Goal: Navigation & Orientation: Find specific page/section

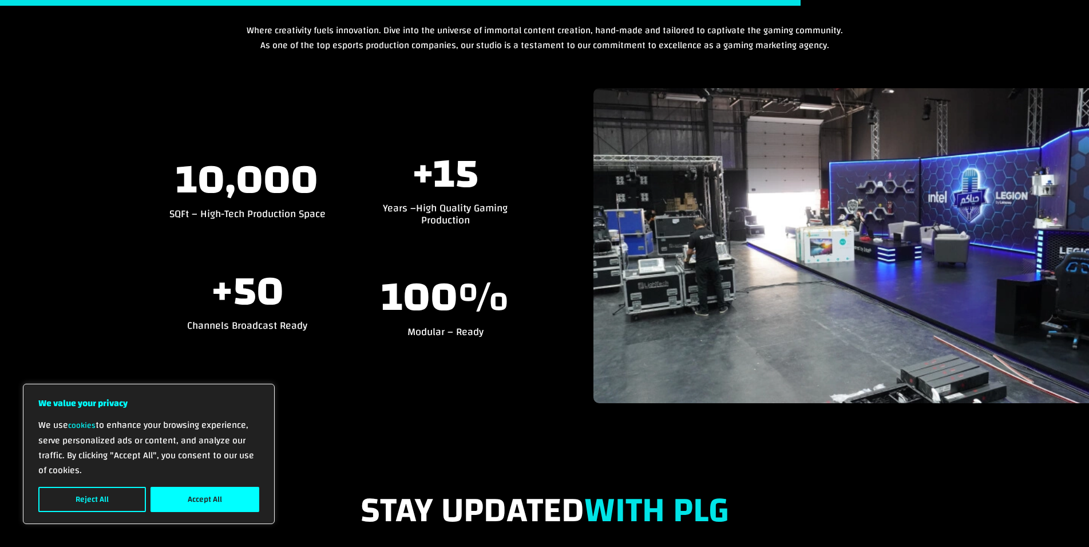
scroll to position [2909, 0]
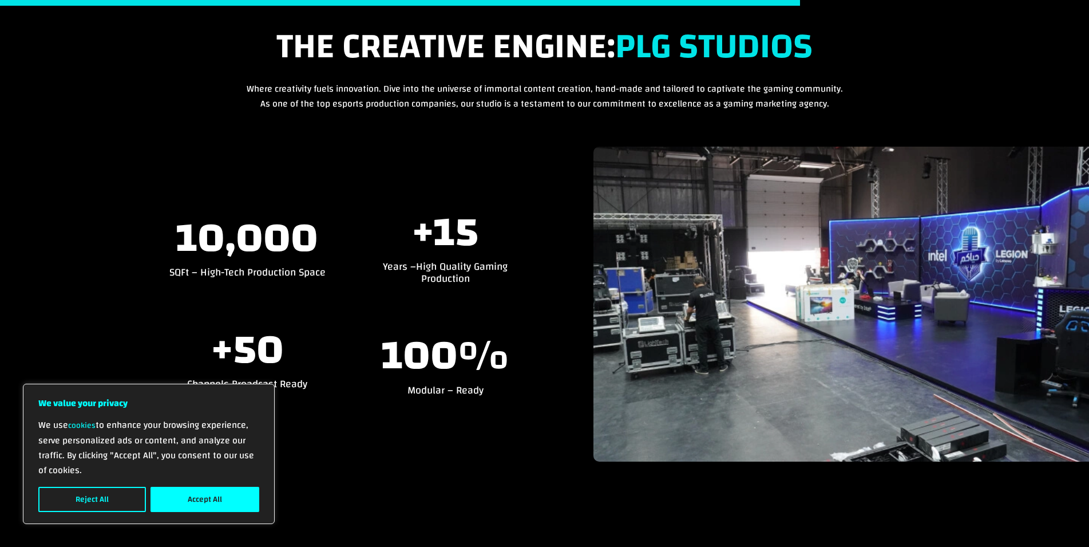
click at [404, 313] on div "+ 15 Years – High Quality Gaming Production 100 % Modular – Ready" at bounding box center [445, 304] width 157 height 184
click at [431, 235] on span "+" at bounding box center [423, 233] width 22 height 76
click at [705, 251] on div at bounding box center [842, 304] width 496 height 315
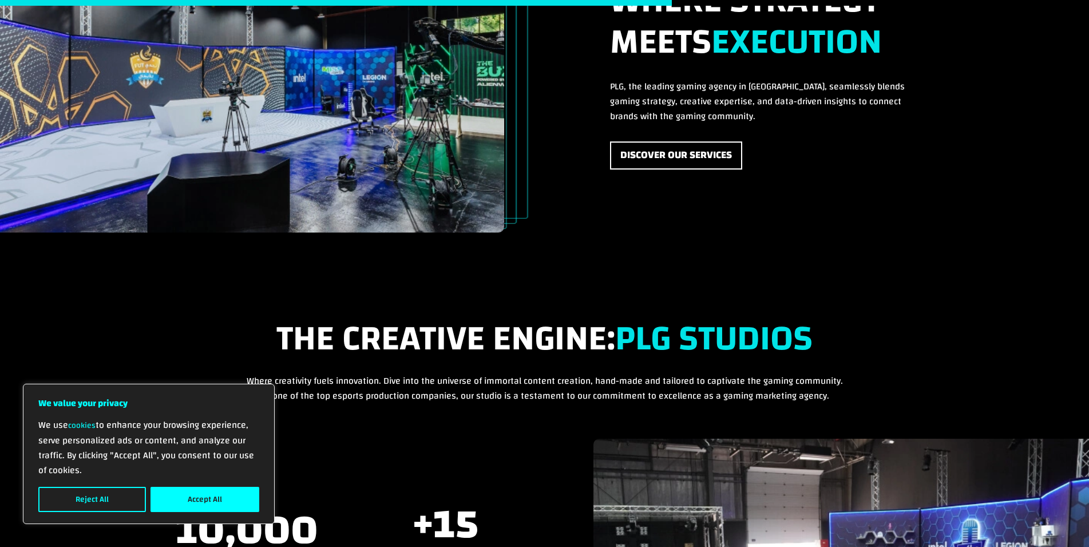
scroll to position [2442, 0]
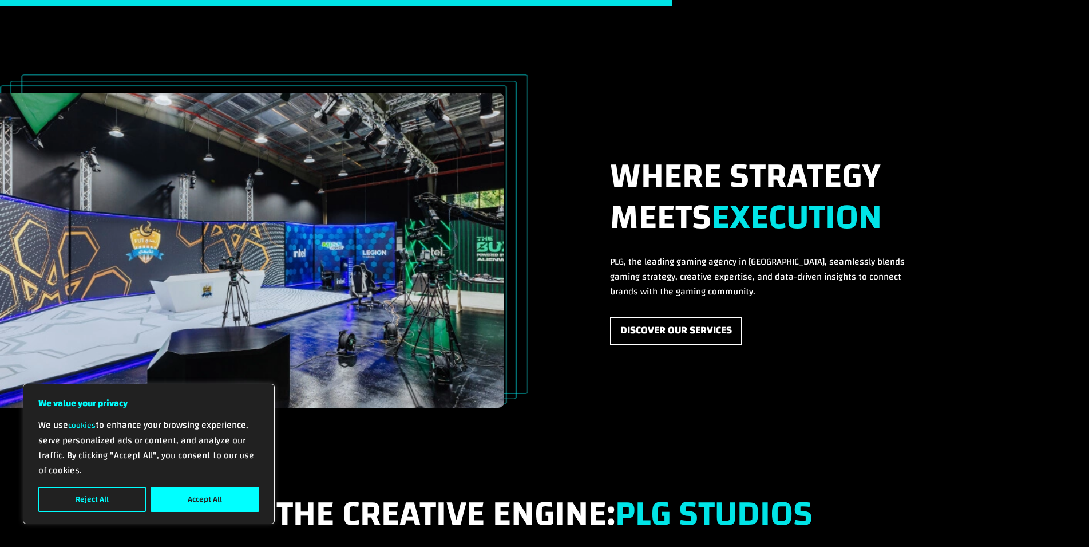
click at [349, 270] on div at bounding box center [252, 250] width 504 height 315
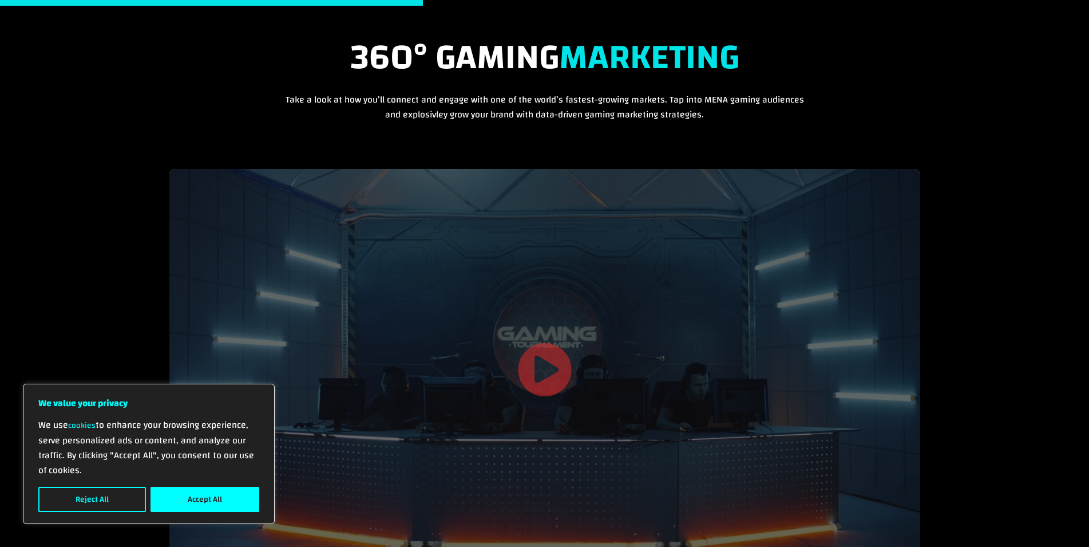
scroll to position [1565, 0]
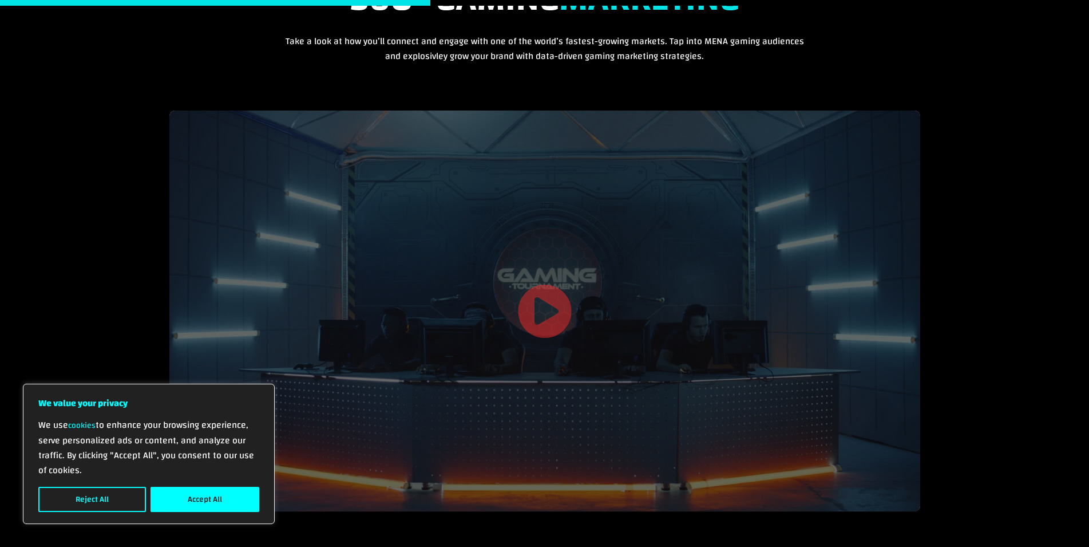
click at [558, 300] on link at bounding box center [544, 312] width 55 height 59
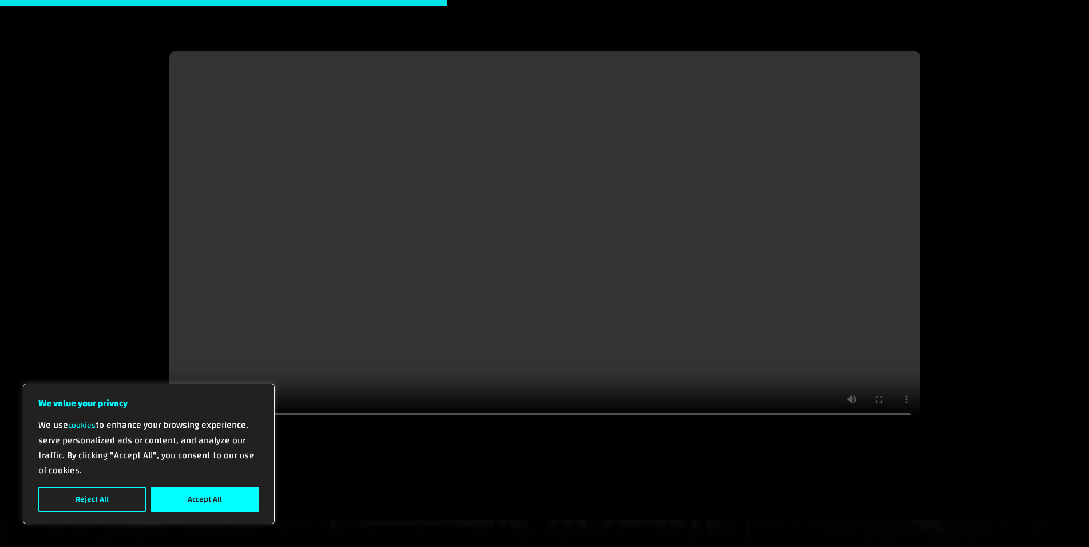
scroll to position [1624, 0]
click at [963, 177] on div "360° Gaming Marketing Take a look at how you’ll connect and engage with one of …" at bounding box center [544, 211] width 1089 height 618
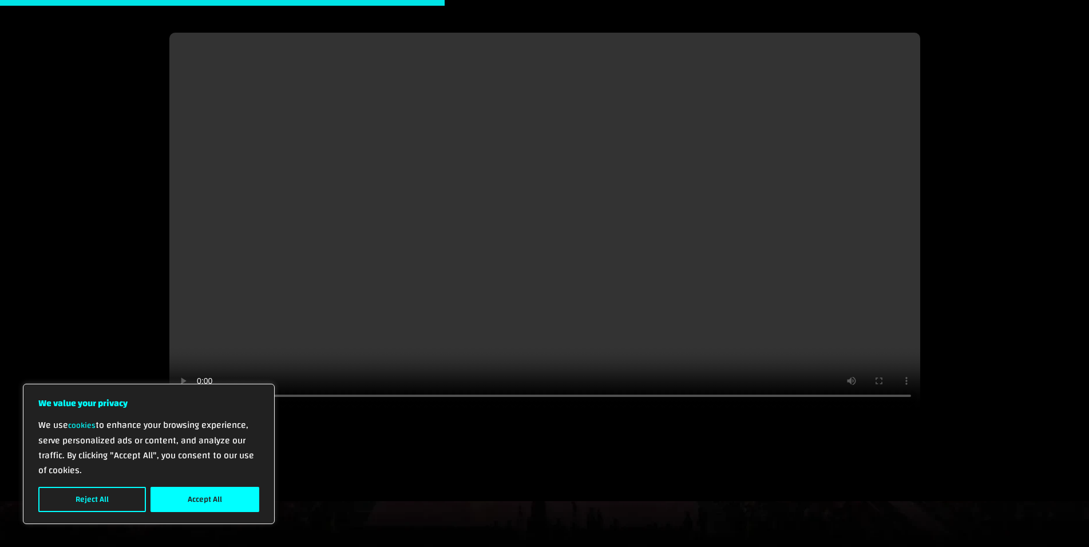
scroll to position [1604, 0]
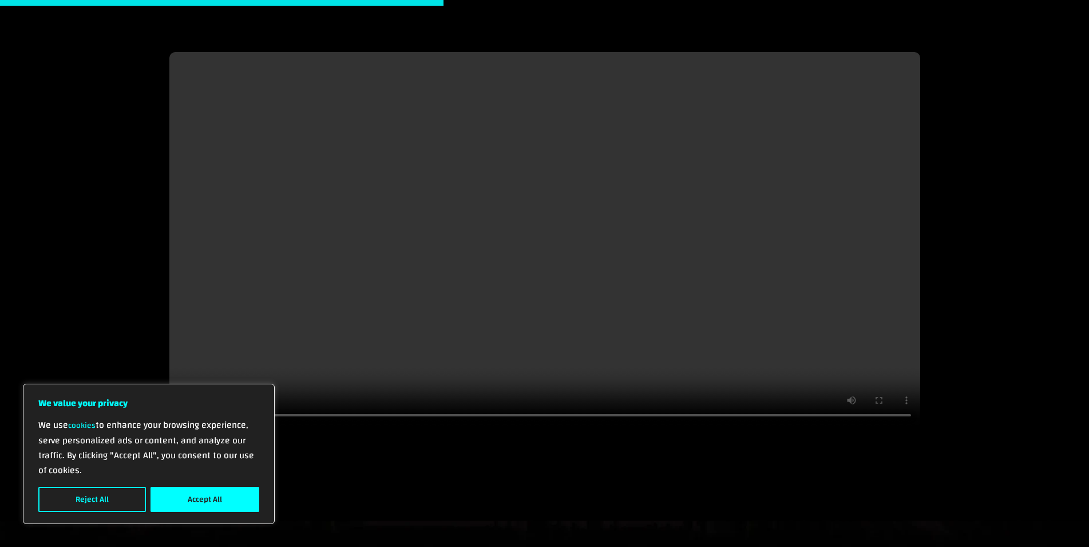
click at [972, 125] on div "360° Gaming Marketing Take a look at how you’ll connect and engage with one of …" at bounding box center [544, 211] width 1089 height 618
click at [1004, 120] on div "360° Gaming Marketing Take a look at how you’ll connect and engage with one of …" at bounding box center [544, 211] width 1089 height 618
click at [1039, 80] on div "360° Gaming Marketing Take a look at how you’ll connect and engage with one of …" at bounding box center [544, 211] width 1089 height 618
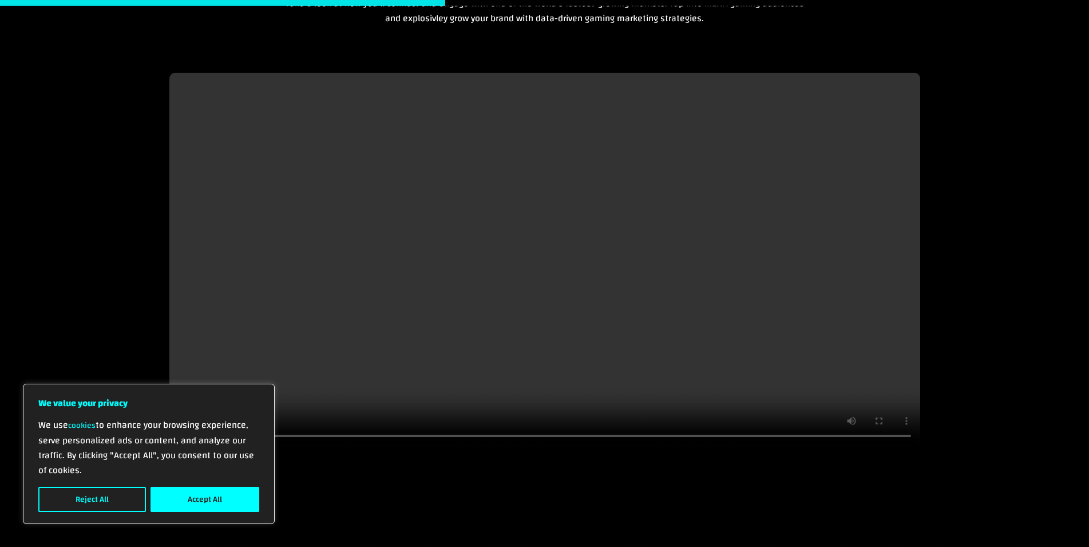
scroll to position [1625, 0]
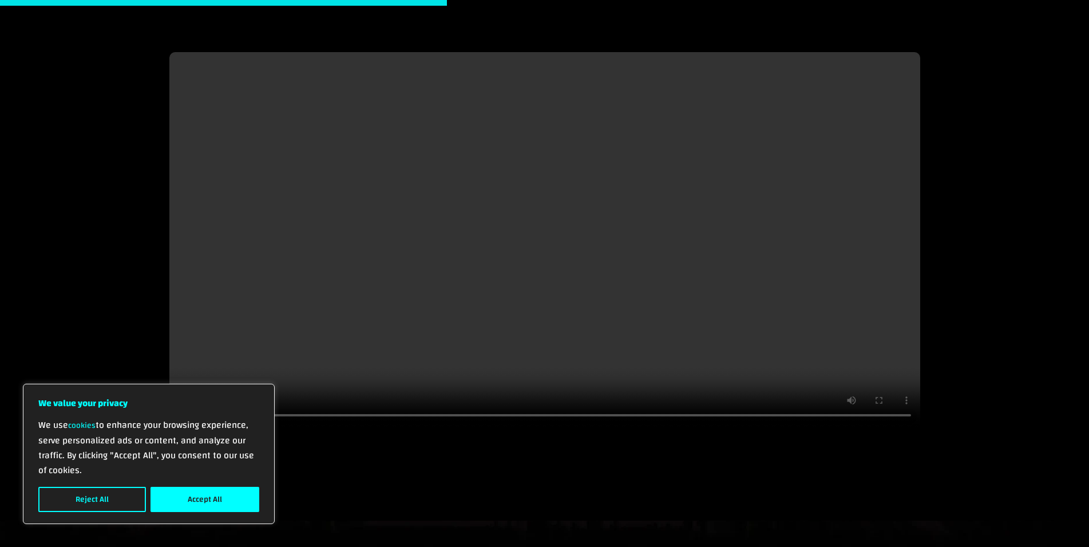
click at [1071, 39] on div "360° Gaming Marketing Take a look at how you’ll connect and engage with one of …" at bounding box center [544, 211] width 1089 height 618
click at [47, 136] on div "360° Gaming Marketing Take a look at how you’ll connect and engage with one of …" at bounding box center [544, 211] width 1089 height 618
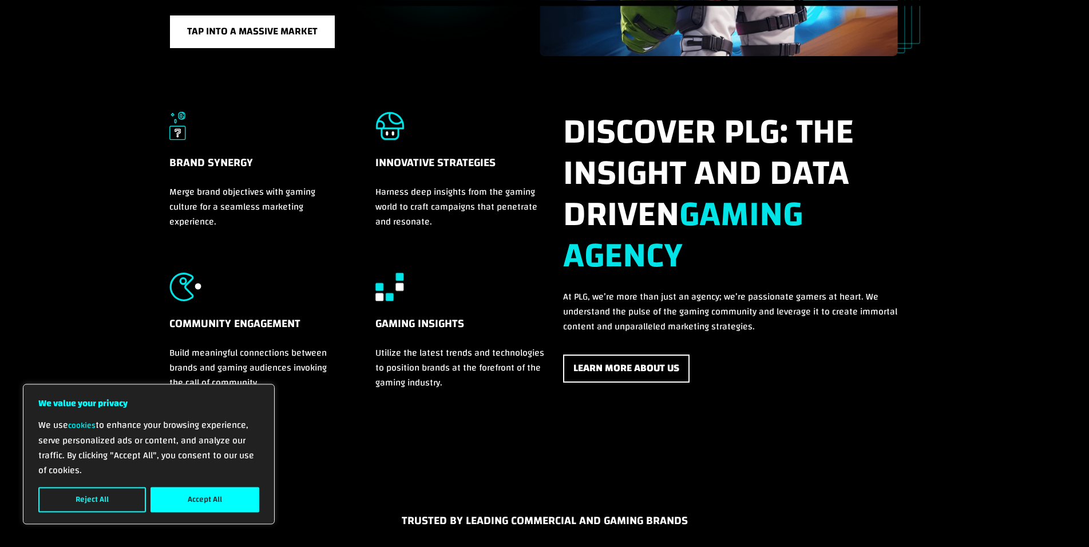
scroll to position [0, 0]
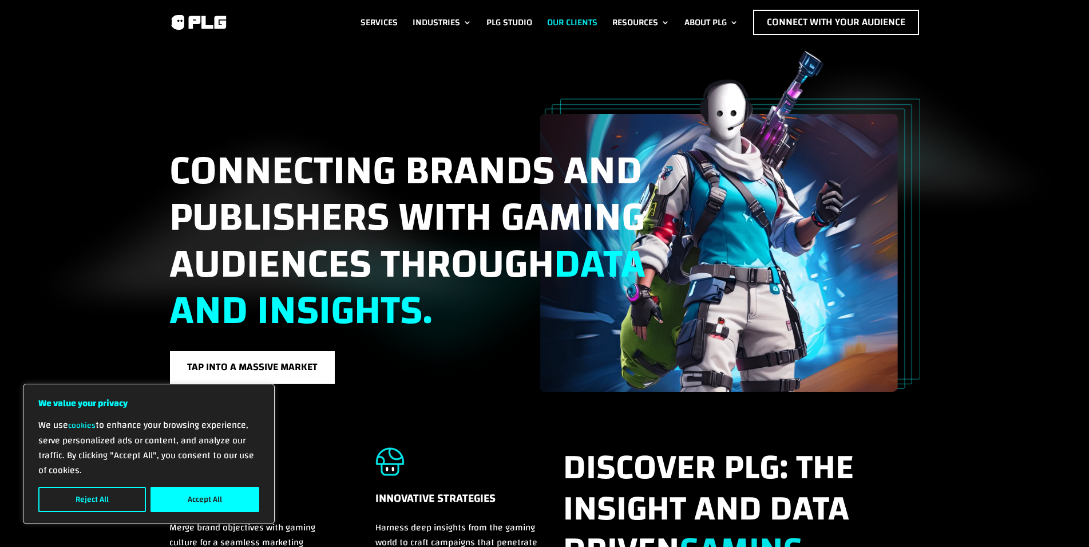
click at [551, 17] on link "Our Clients" at bounding box center [572, 22] width 50 height 25
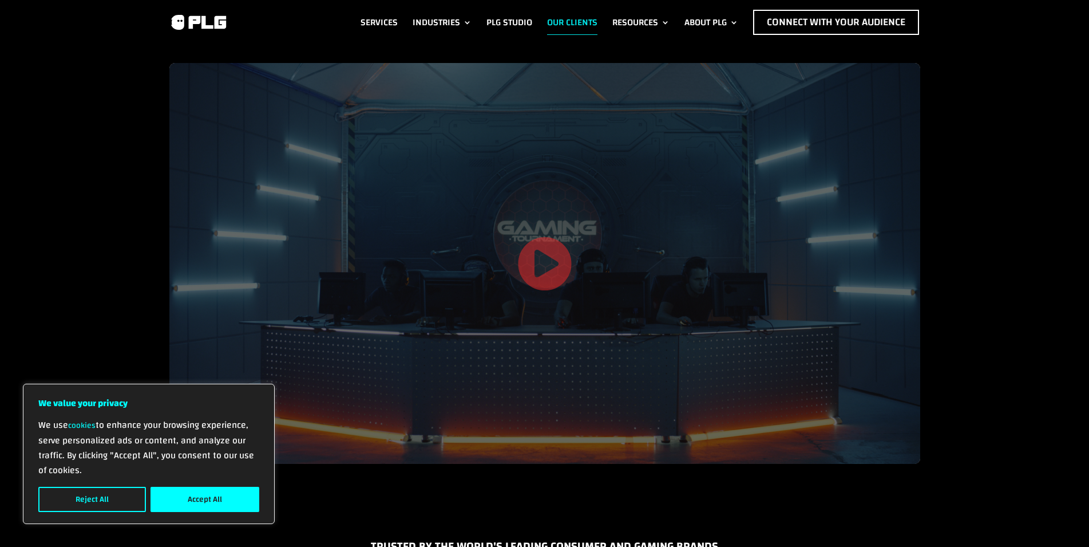
click at [535, 272] on link at bounding box center [544, 265] width 55 height 59
